Goal: Information Seeking & Learning: Learn about a topic

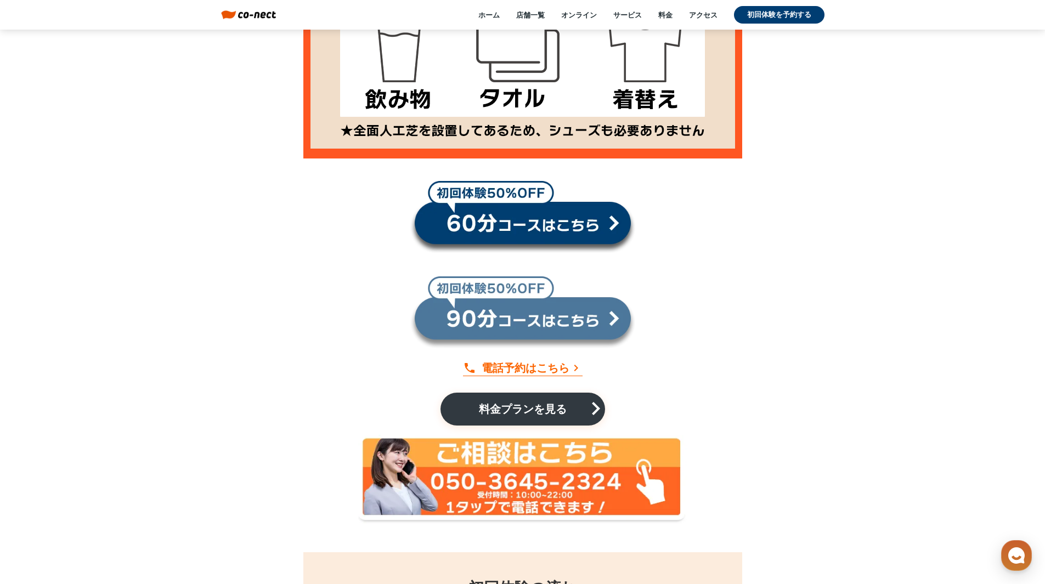
scroll to position [10478, 0]
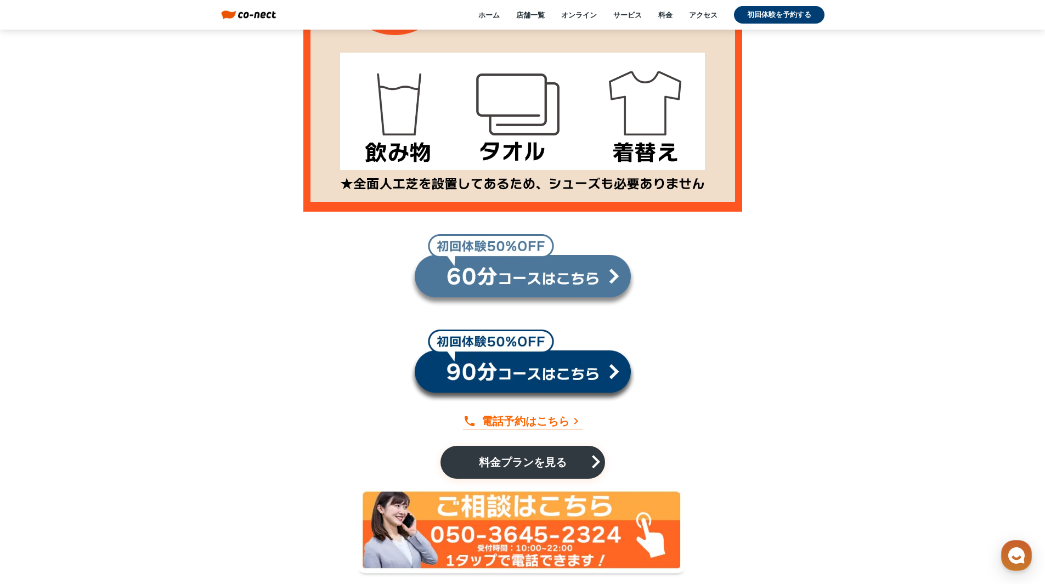
click at [468, 273] on link at bounding box center [523, 271] width 226 height 74
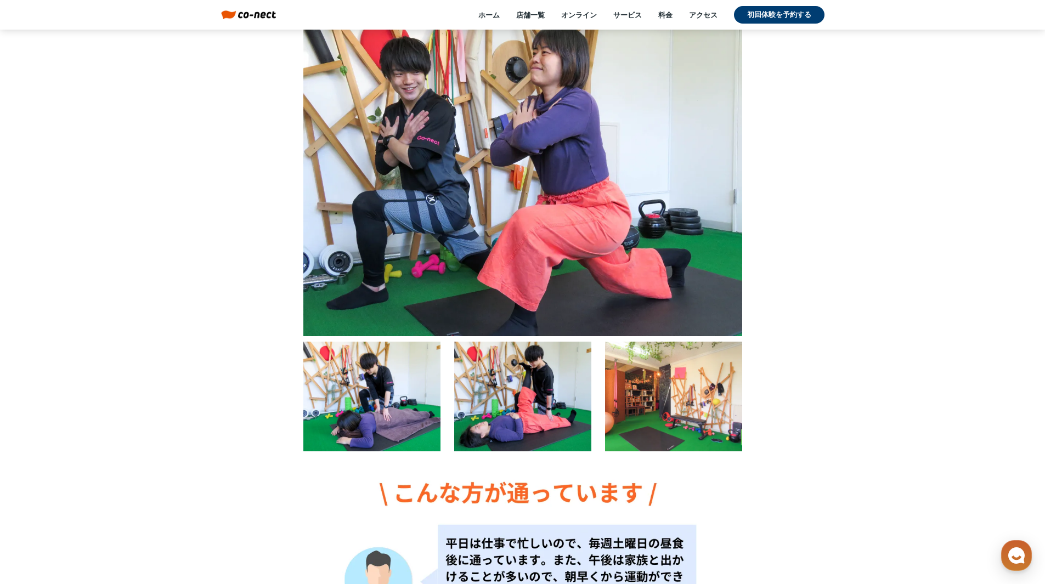
scroll to position [329, 0]
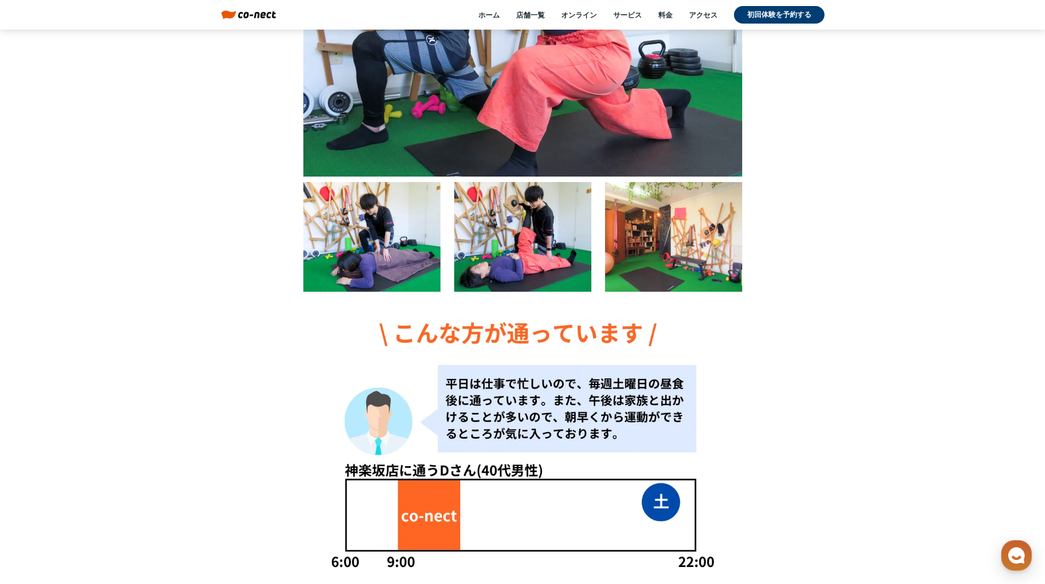
click at [542, 268] on div at bounding box center [522, 237] width 137 height 110
click at [650, 265] on div at bounding box center [673, 237] width 137 height 110
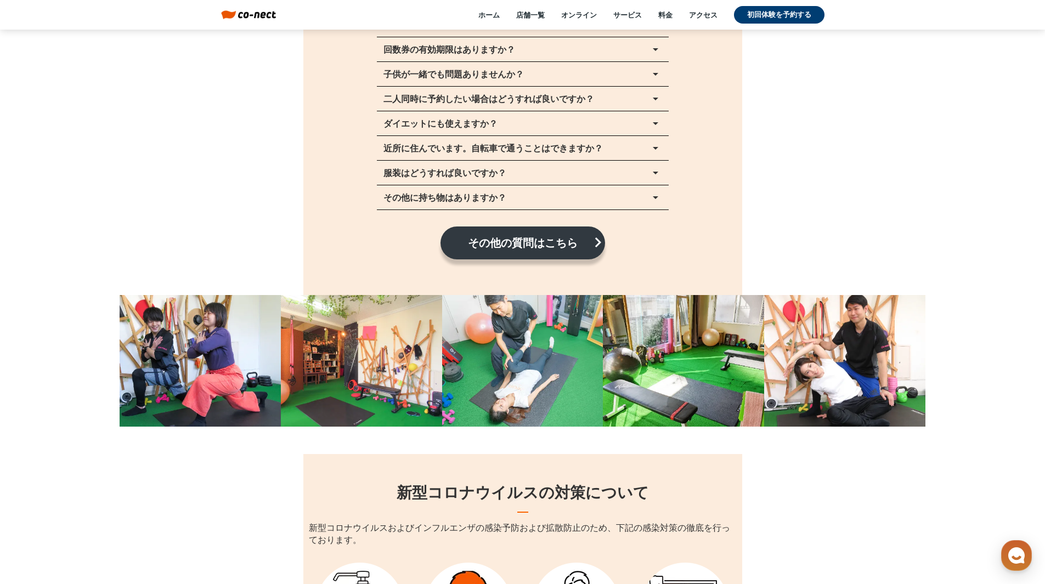
scroll to position [13451, 0]
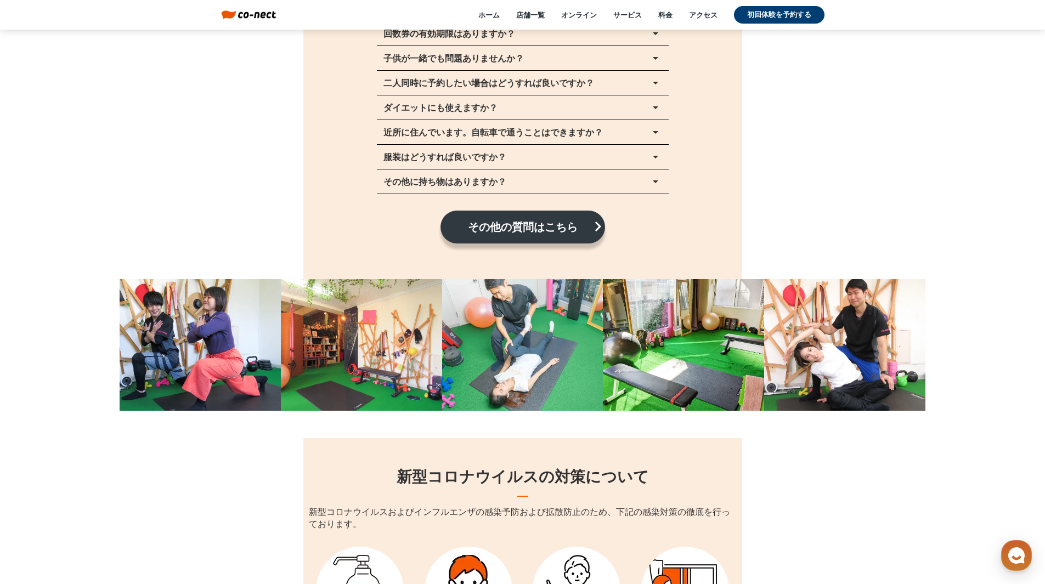
click at [478, 128] on p "近所に住んでいます。自転車で通うことはできますか？" at bounding box center [492, 132] width 219 height 9
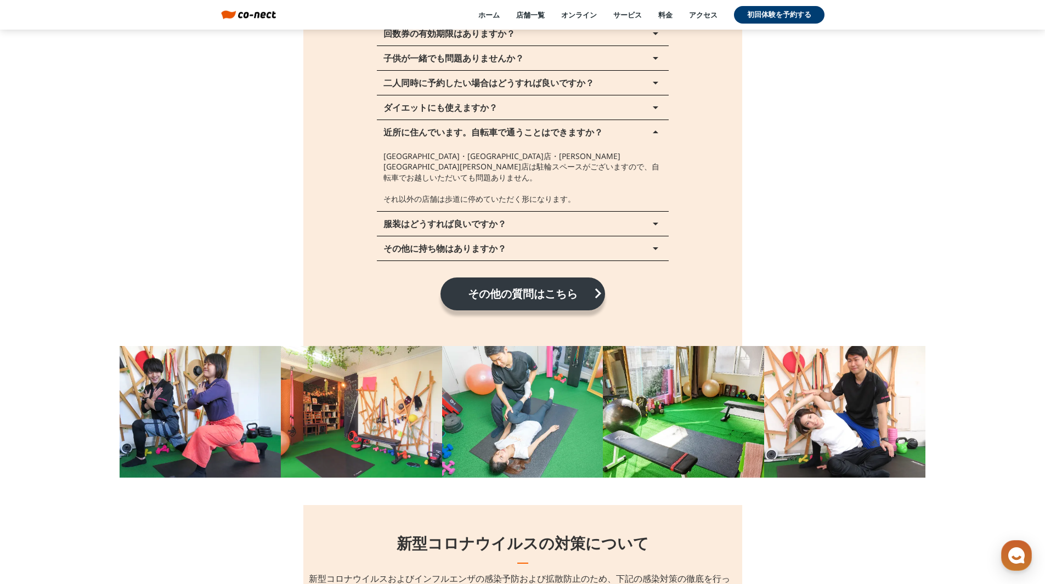
click at [520, 128] on p "近所に住んでいます。自転車で通うことはできますか？" at bounding box center [492, 132] width 219 height 9
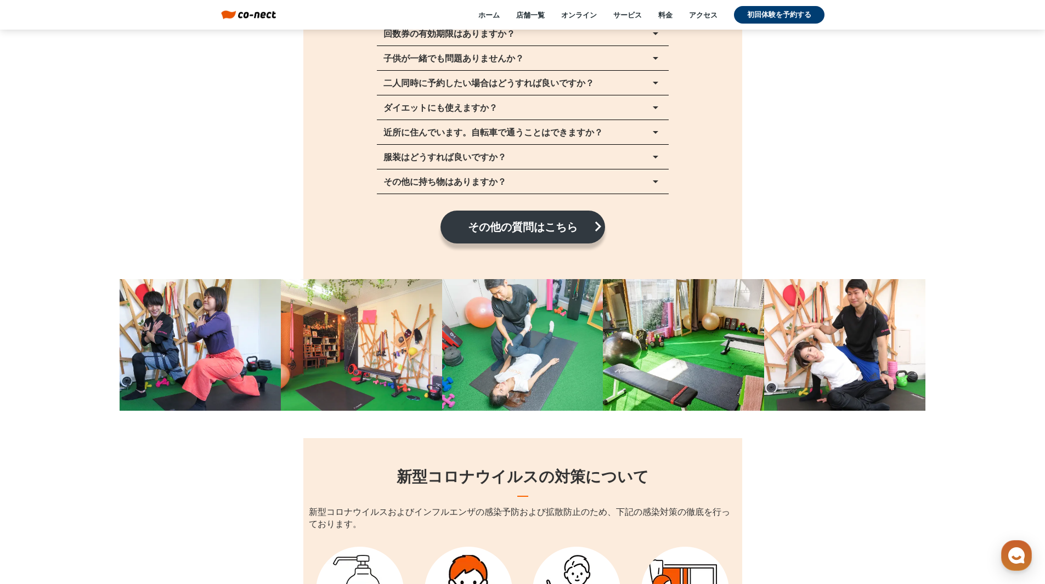
click at [516, 145] on button "服装はどうすれば良いですか？ arrow_drop_up" at bounding box center [523, 157] width 292 height 24
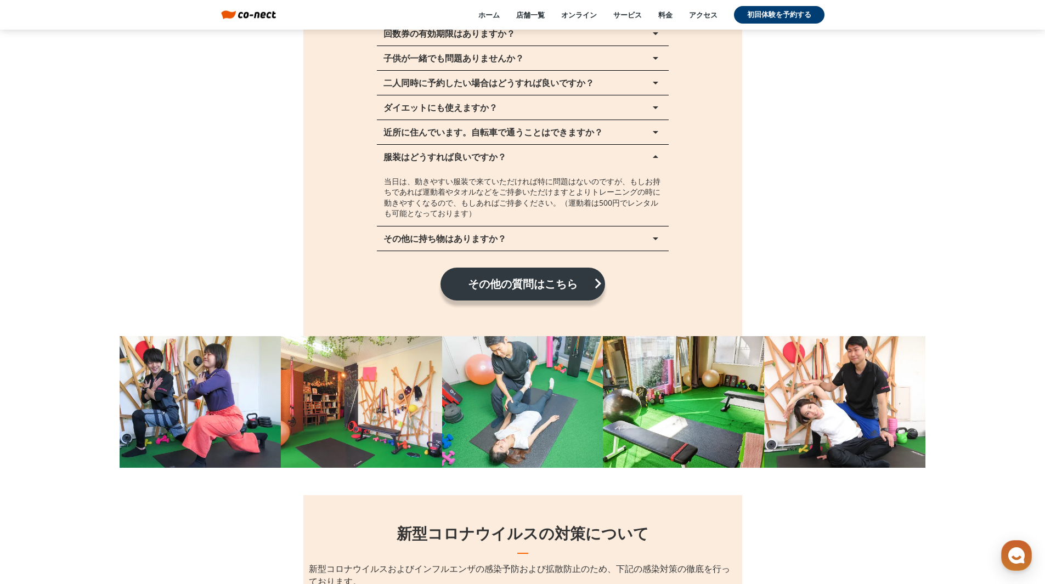
click at [547, 146] on button "服装はどうすれば良いですか？ arrow_drop_up" at bounding box center [523, 157] width 292 height 24
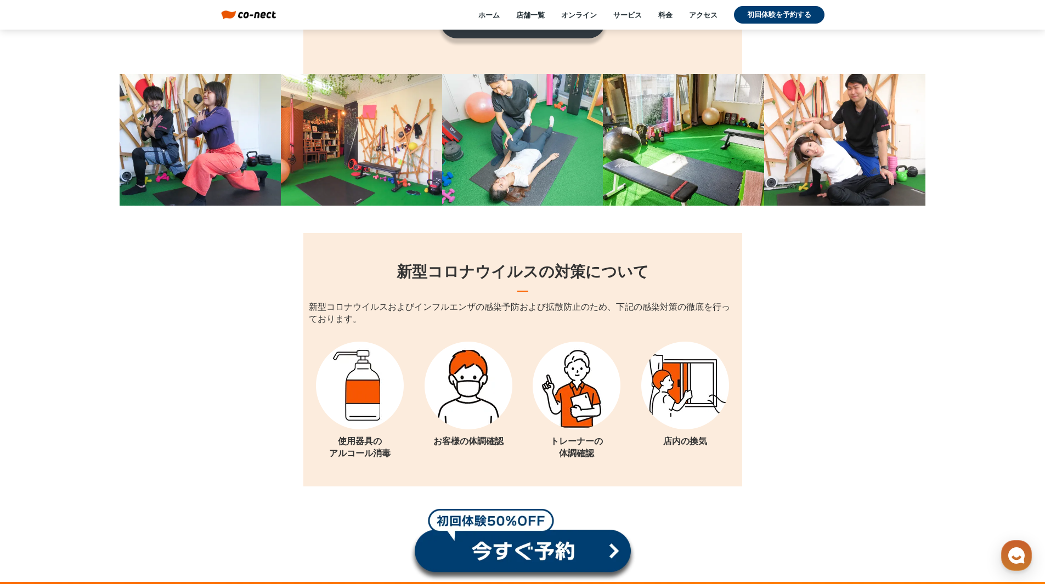
scroll to position [13555, 0]
